Goal: Contribute content: Contribute content

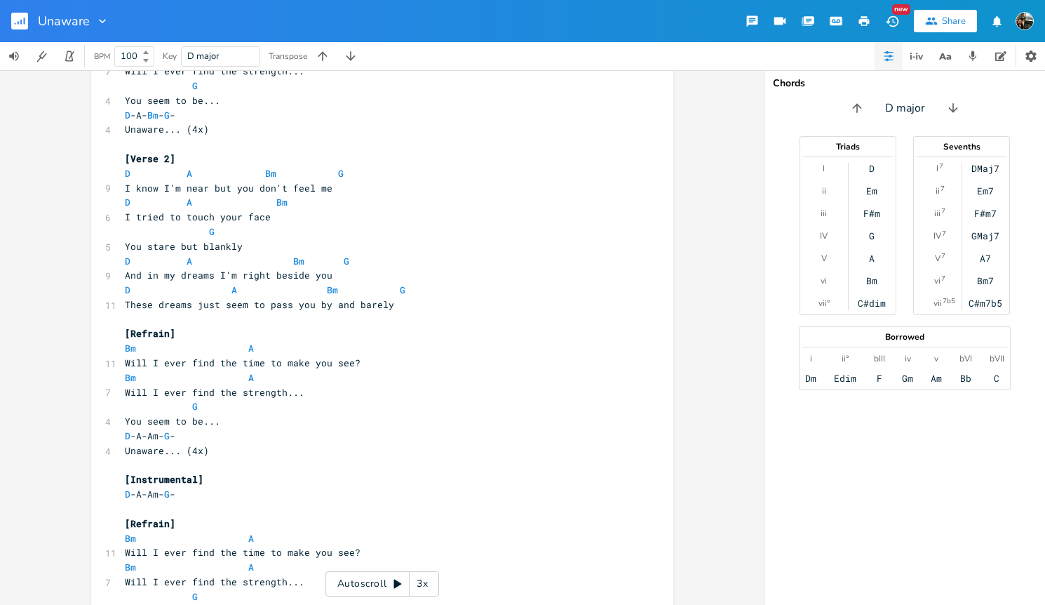
scroll to position [725, 0]
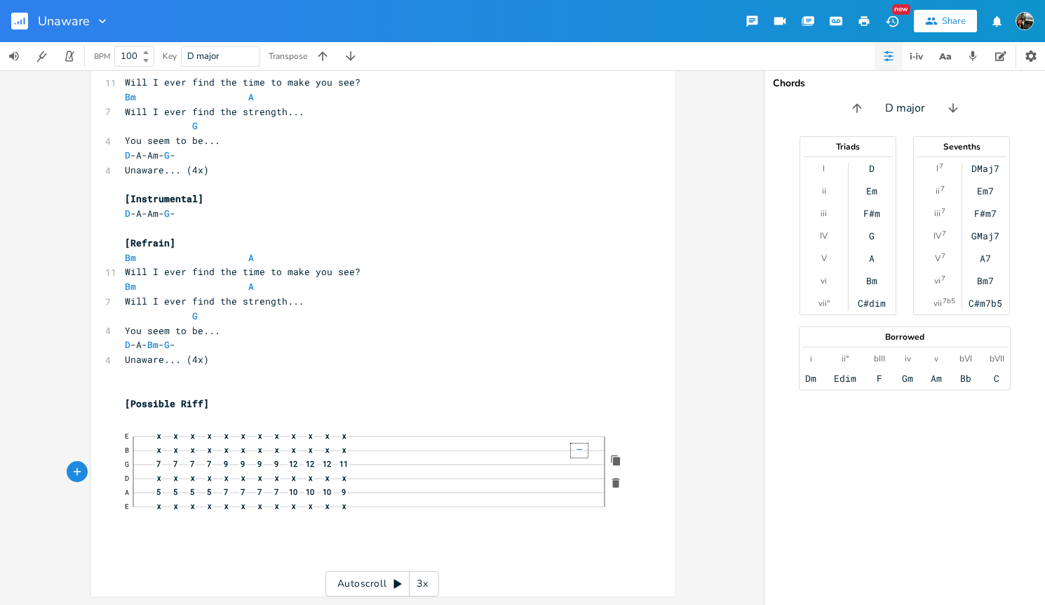
click span "5"
click span "x"
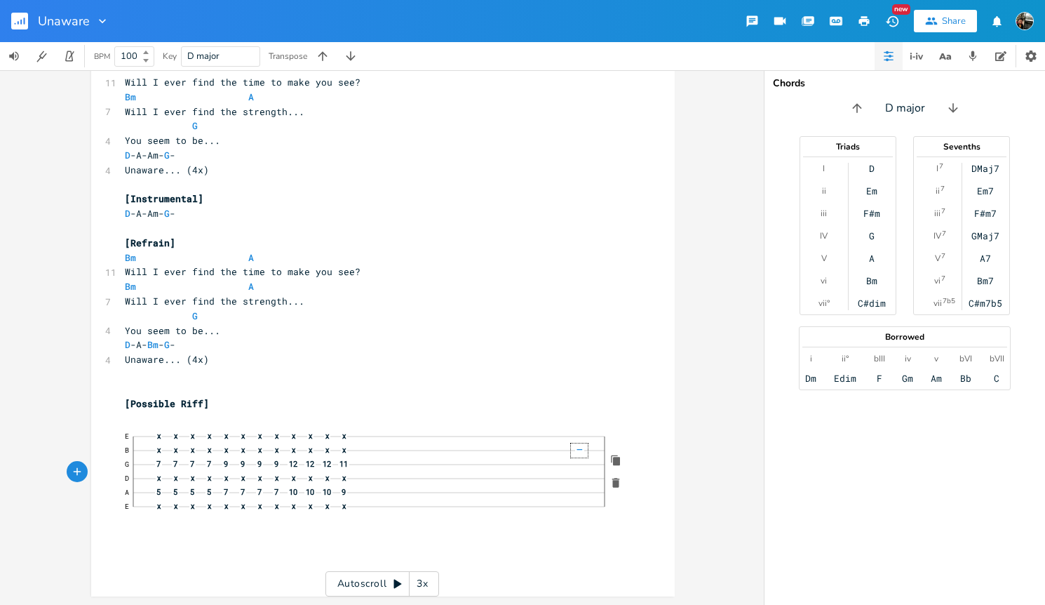
drag, startPoint x: 614, startPoint y: 460, endPoint x: 629, endPoint y: 480, distance: 25.5
click at [633, 477] on div "xxxxxxxxxx [Intro] DM7 -A- Bm - G - ​ [Verse 1] D A Bm G 9 I'm not so far yet y…" at bounding box center [393, 41] width 543 height 1076
click at [613, 483] on icon "button" at bounding box center [616, 483] width 8 height 10
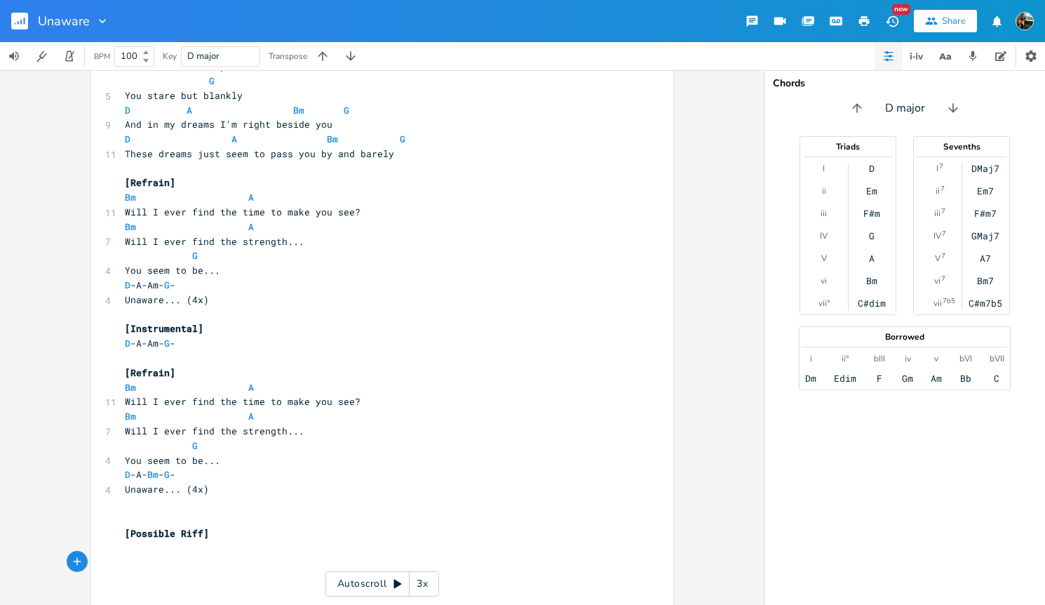
scroll to position [632, 0]
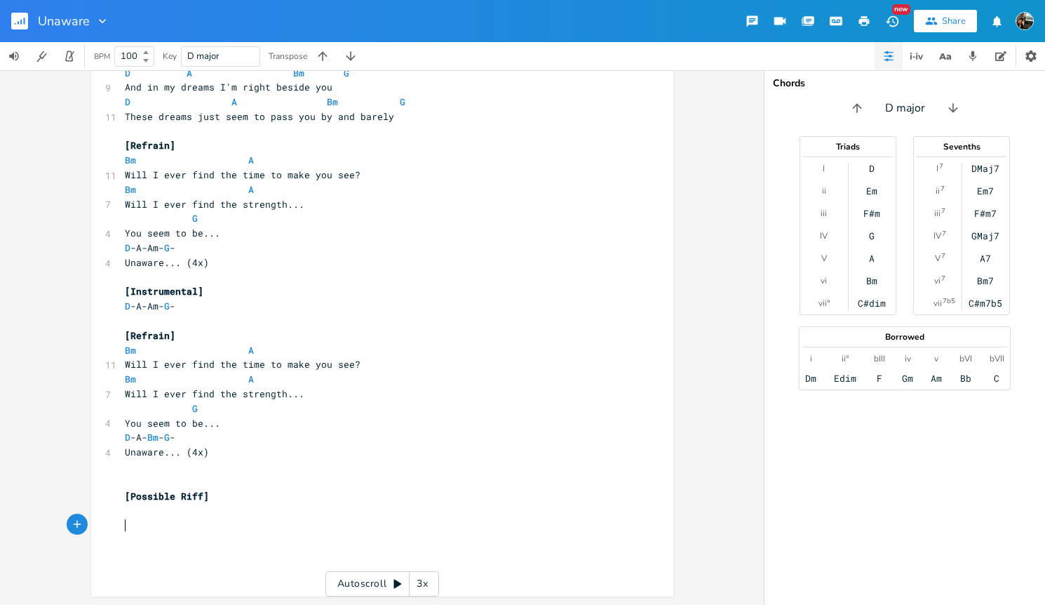
type textarea "​"
click at [149, 525] on pre "​" at bounding box center [375, 525] width 507 height 15
click at [98, 25] on icon "button" at bounding box center [102, 21] width 14 height 14
click at [103, 25] on icon "button" at bounding box center [102, 21] width 14 height 14
click at [175, 525] on pre "​" at bounding box center [375, 525] width 507 height 15
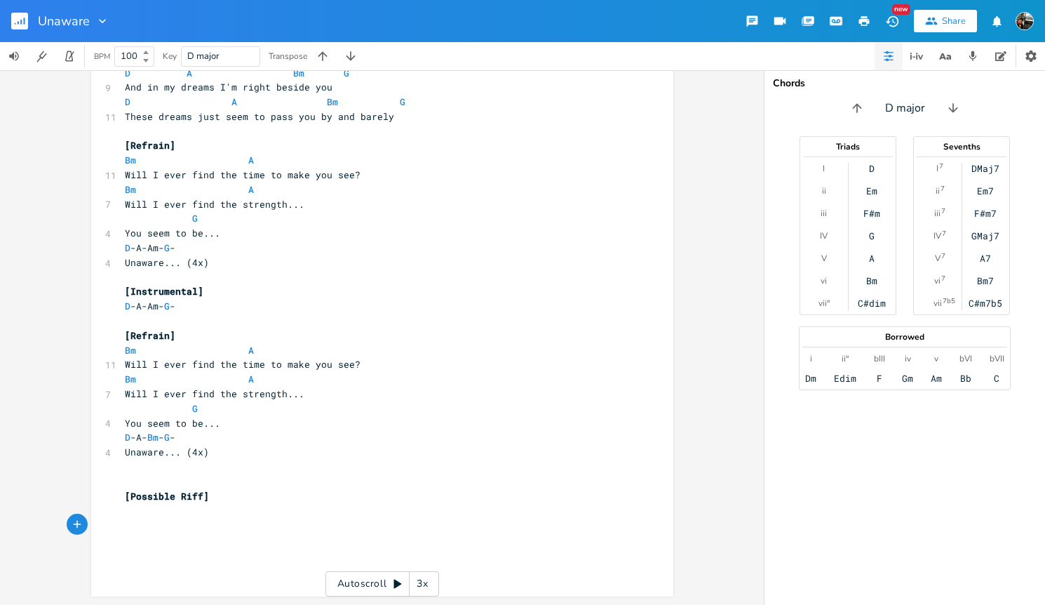
click at [74, 523] on icon "button" at bounding box center [77, 524] width 13 height 13
click at [103, 527] on div "button" at bounding box center [102, 524] width 21 height 21
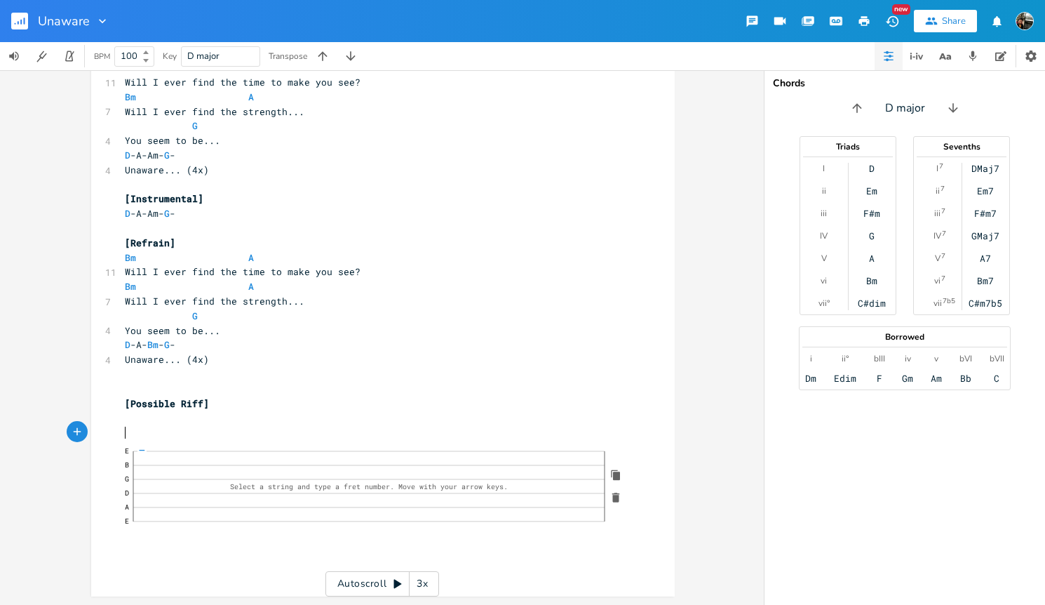
click at [129, 429] on pre "​" at bounding box center [376, 432] width 508 height 15
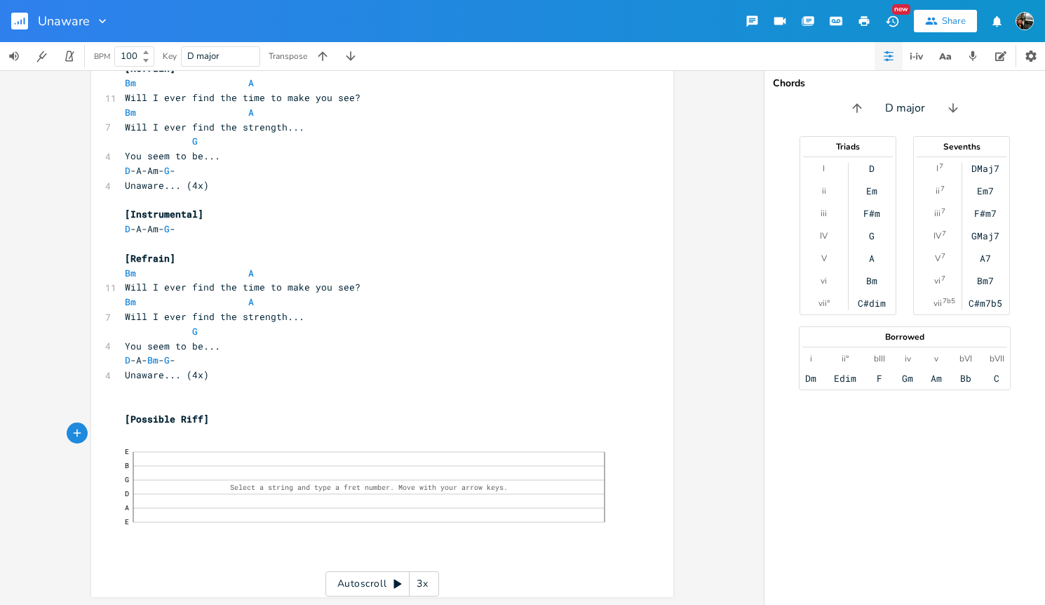
scroll to position [695, 0]
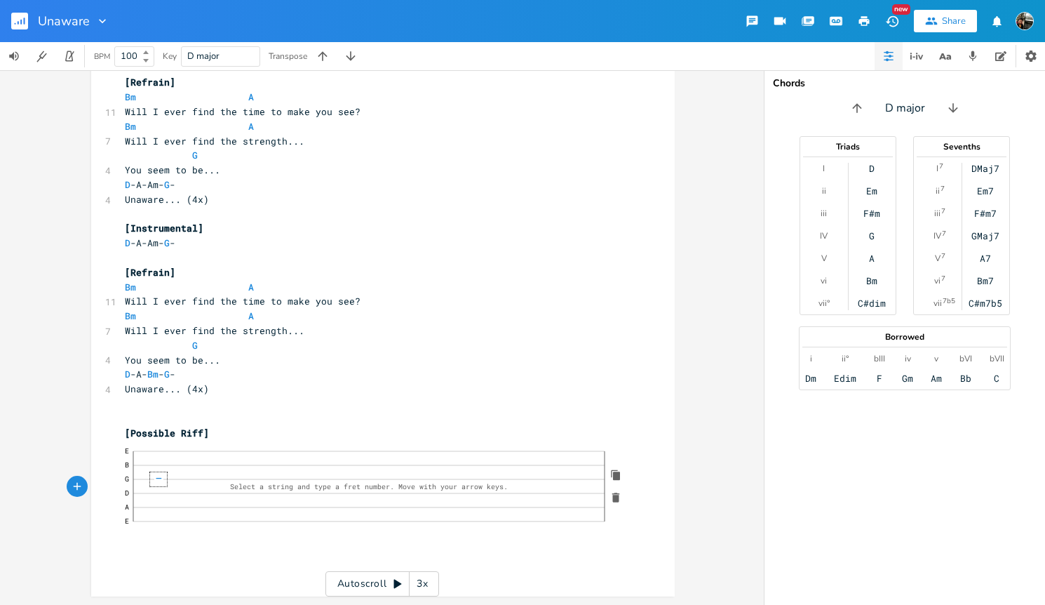
click at [154, 480] on span "—" at bounding box center [158, 479] width 9 height 8
click span "—"
click at [180, 555] on pre "​" at bounding box center [376, 554] width 508 height 15
click at [73, 554] on icon "button" at bounding box center [77, 554] width 8 height 8
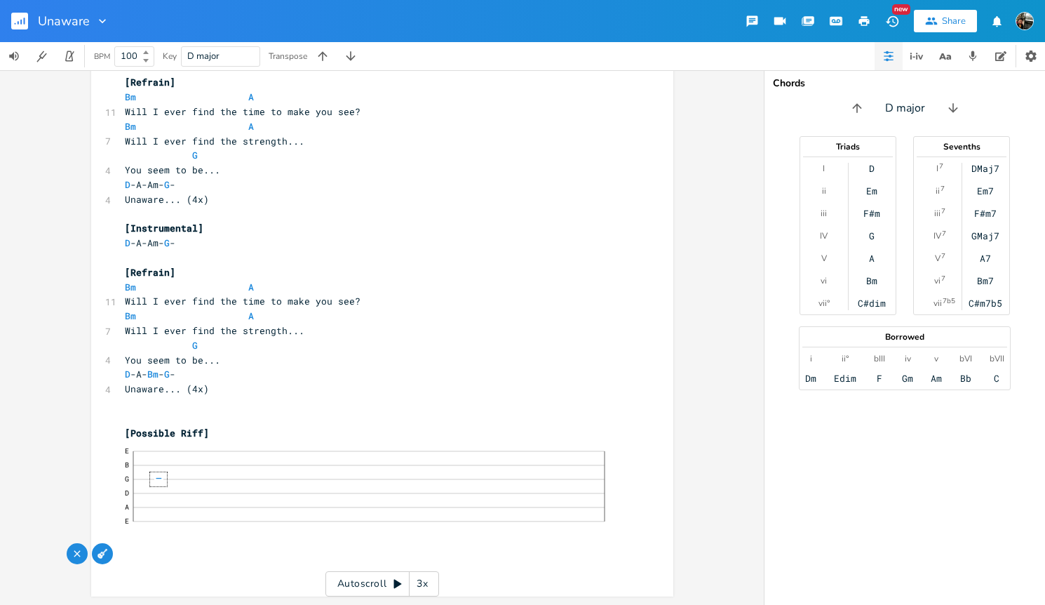
click at [101, 552] on icon "button" at bounding box center [103, 554] width 10 height 10
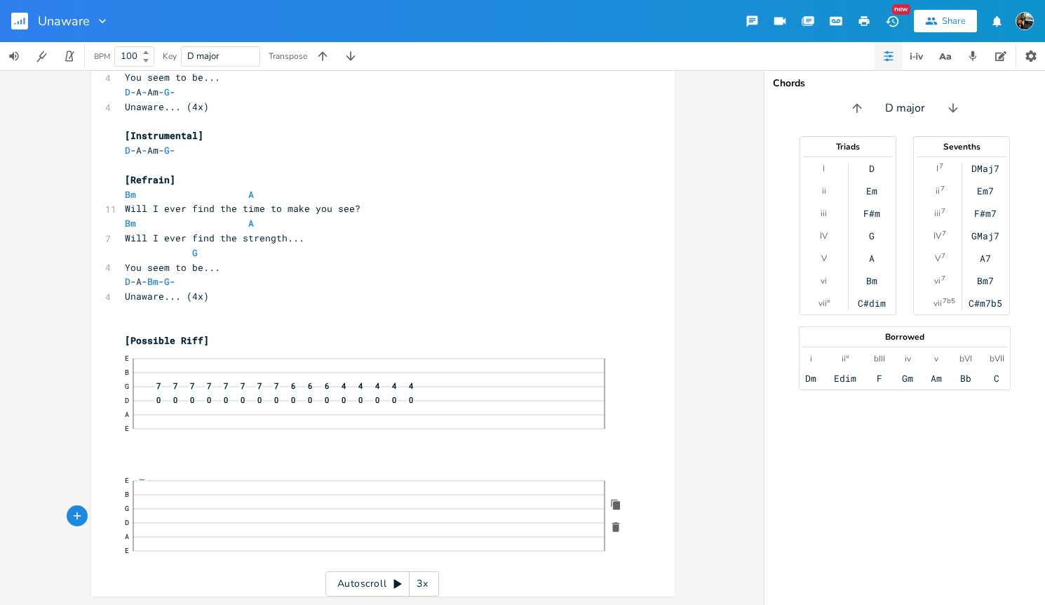
drag, startPoint x: 154, startPoint y: 507, endPoint x: 264, endPoint y: 544, distance: 116.5
click span "—"
click at [524, 248] on pre "G" at bounding box center [376, 253] width 508 height 15
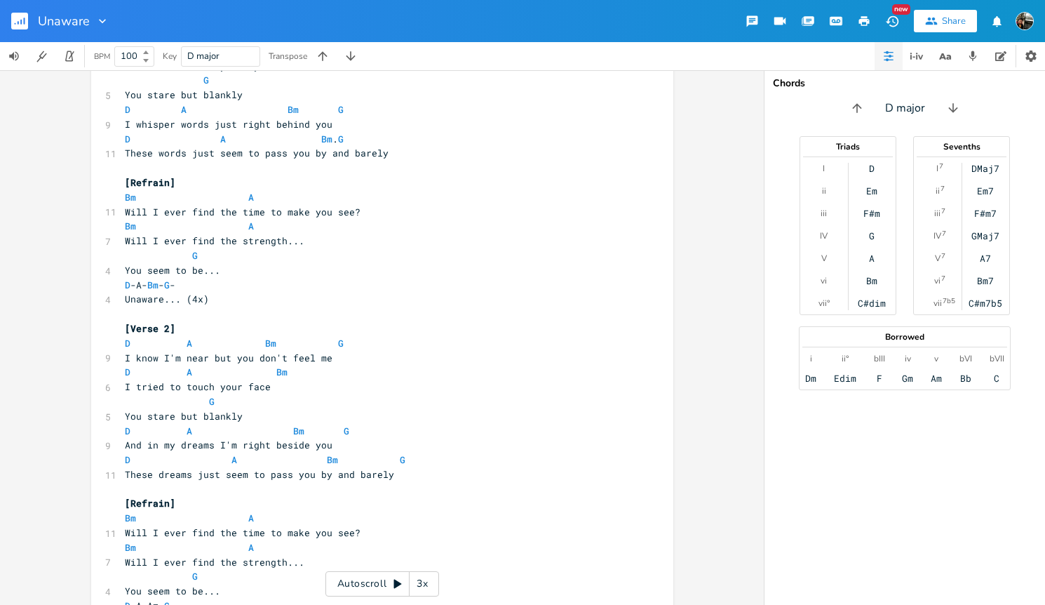
scroll to position [0, 0]
